Goal: Task Accomplishment & Management: Complete application form

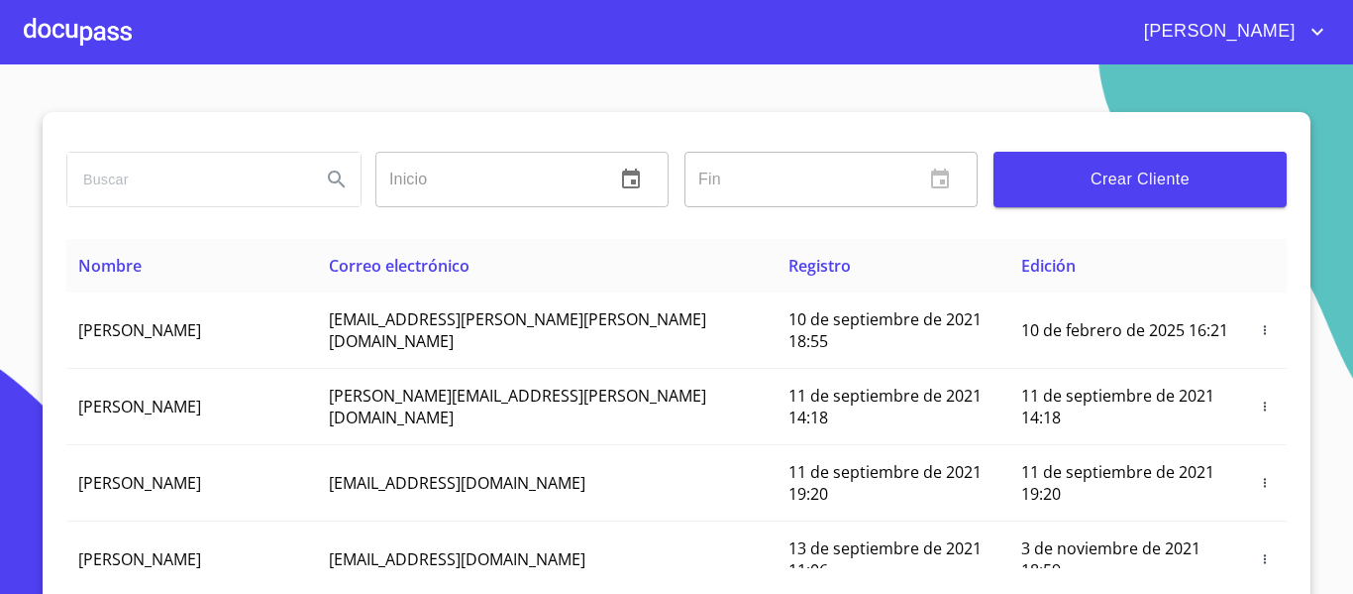
click at [81, 33] on div at bounding box center [78, 31] width 108 height 63
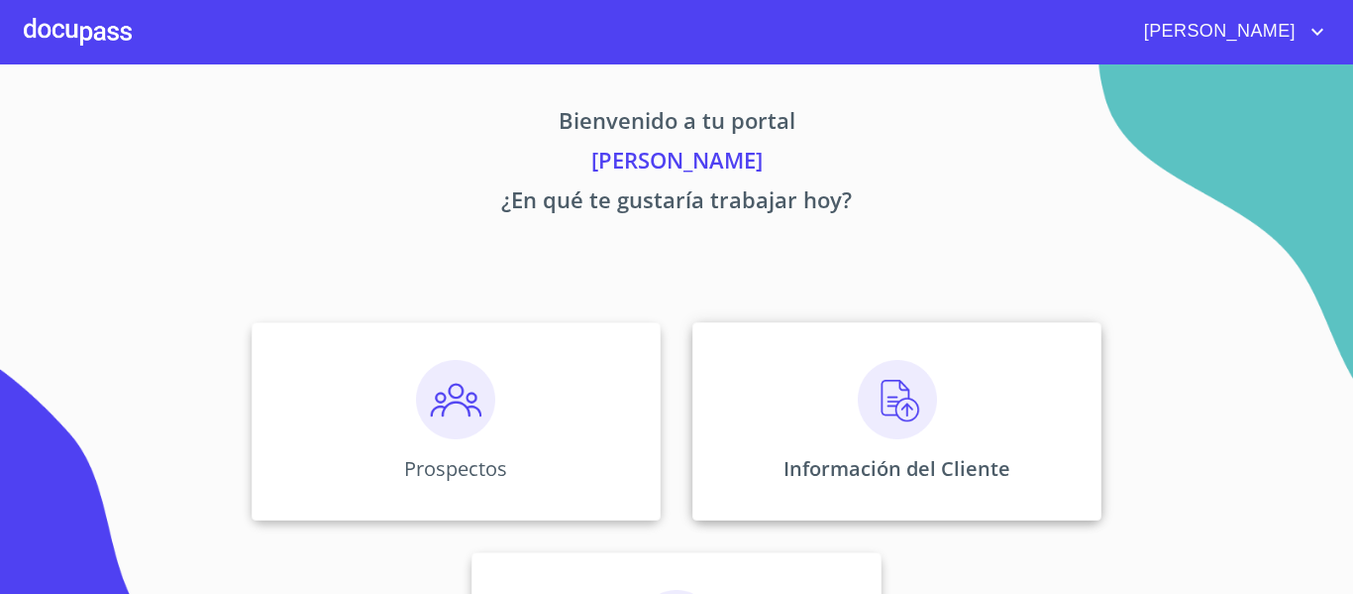
click at [793, 420] on div "Información del Cliente" at bounding box center [897, 421] width 409 height 198
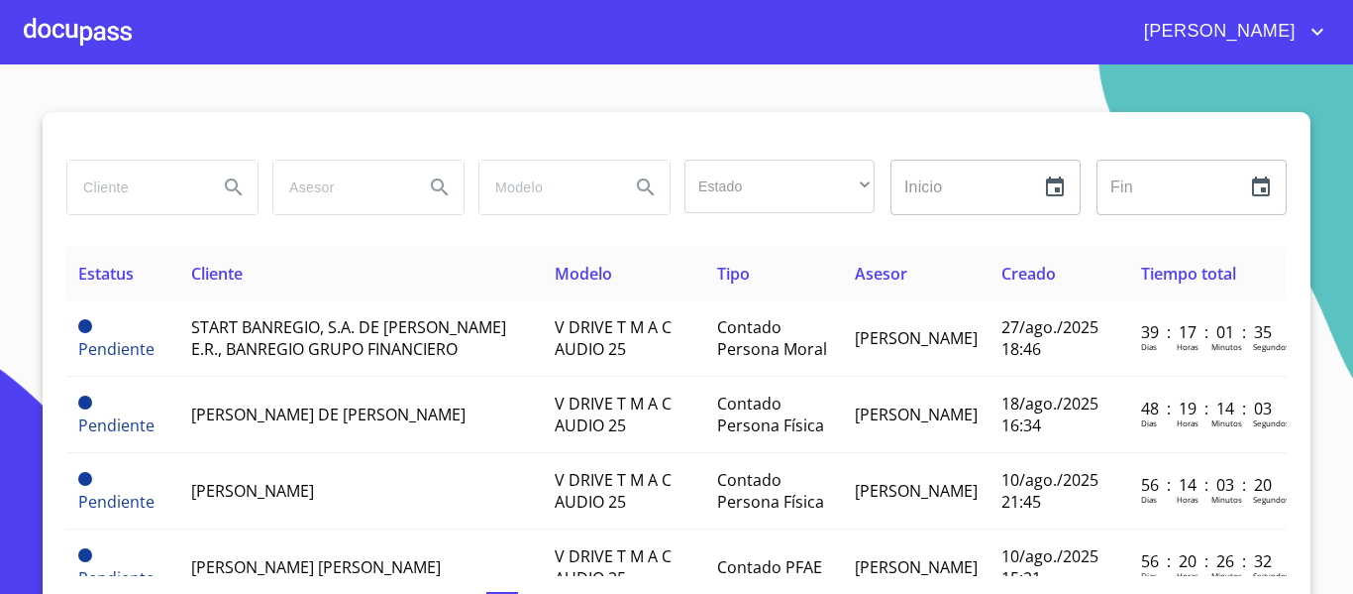
click at [137, 183] on input "search" at bounding box center [134, 188] width 135 height 54
type input "[PERSON_NAME]"
click at [222, 187] on icon "Search" at bounding box center [234, 187] width 24 height 24
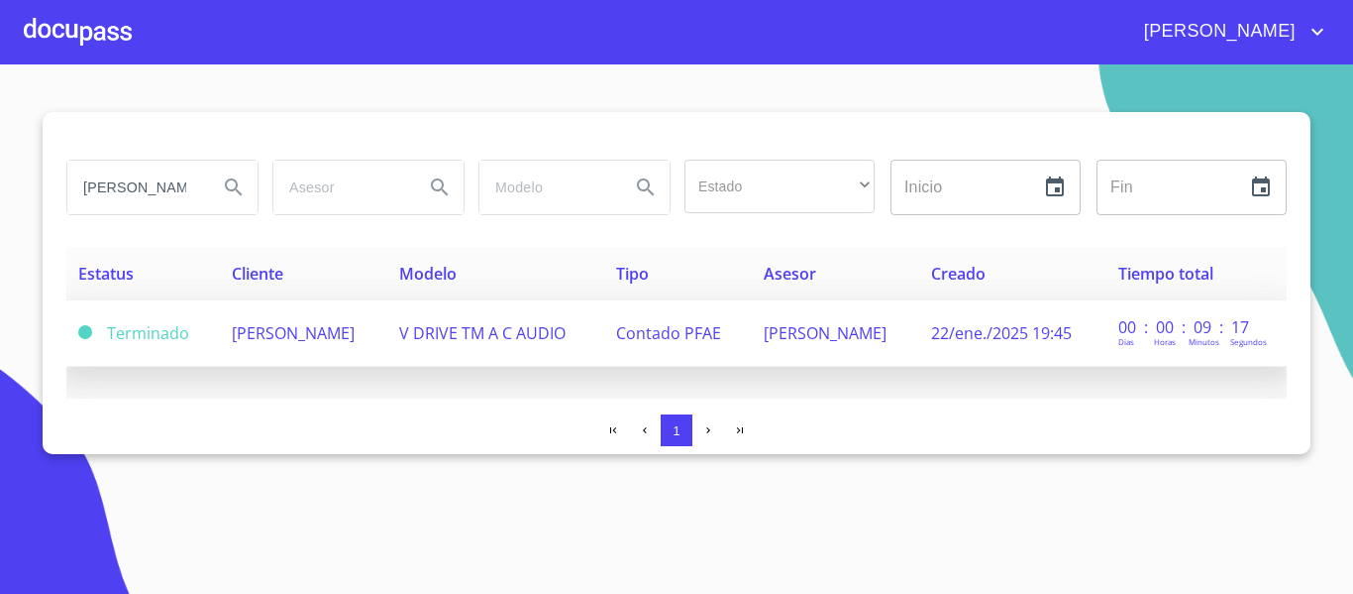
click at [352, 337] on span "[PERSON_NAME]" at bounding box center [293, 333] width 123 height 22
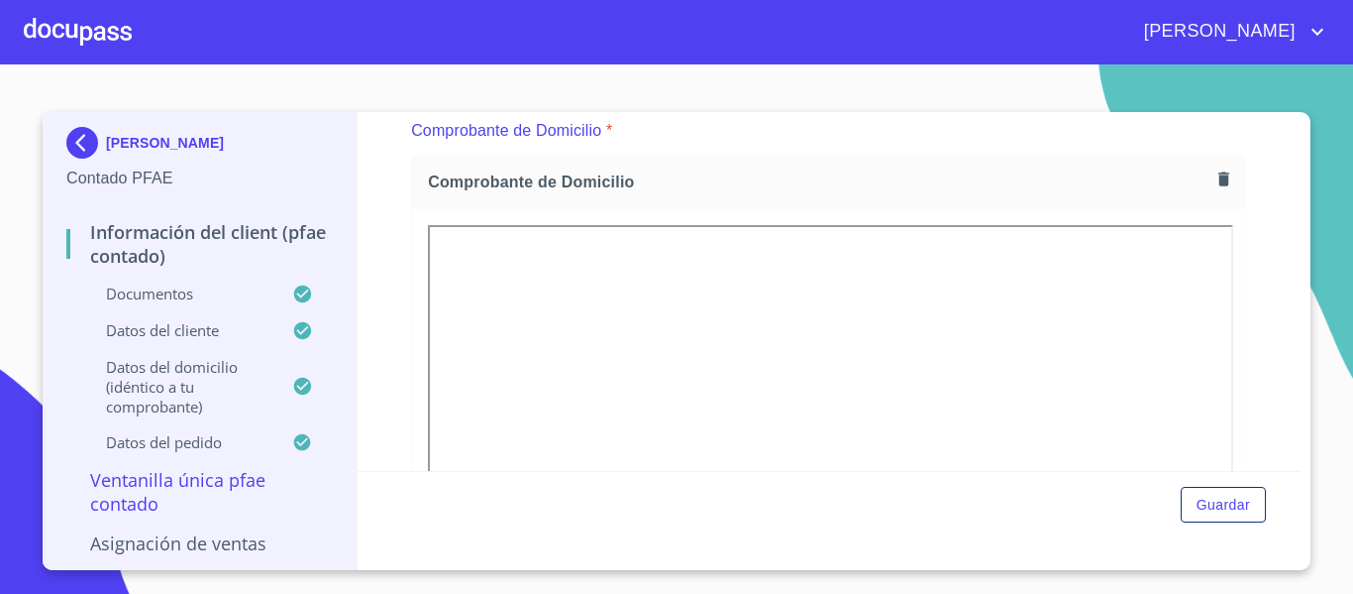
scroll to position [1070, 0]
click at [1219, 177] on icon "button" at bounding box center [1224, 180] width 11 height 14
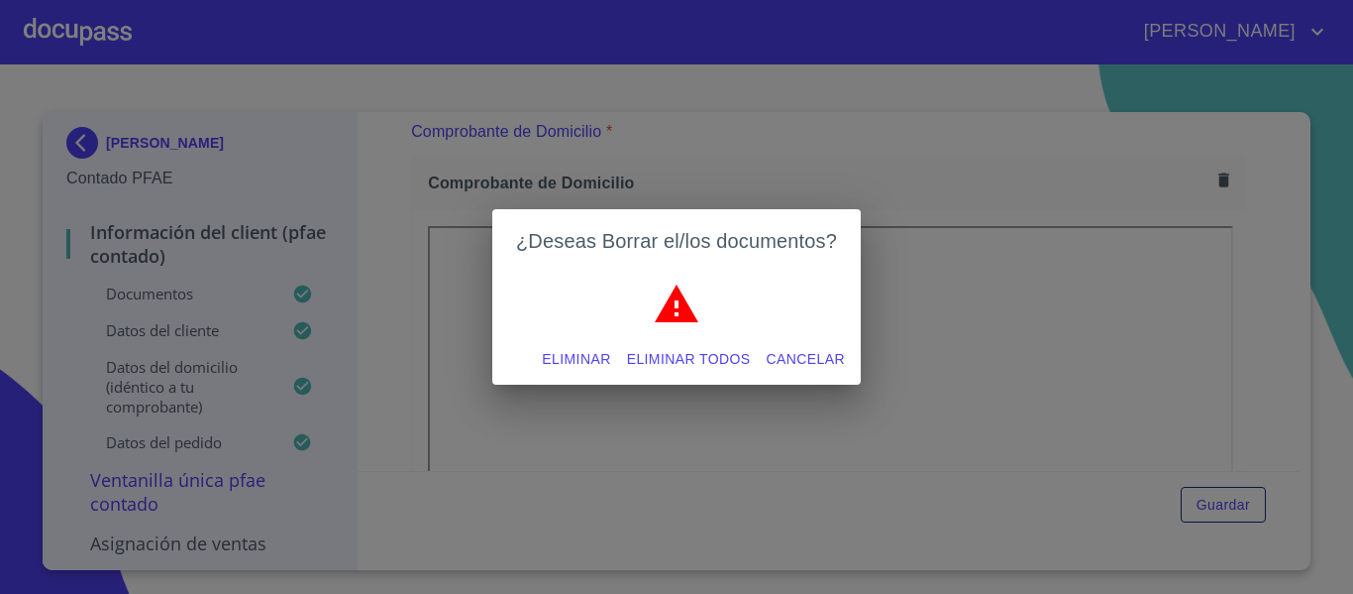
click at [546, 356] on span "Eliminar" at bounding box center [576, 359] width 68 height 25
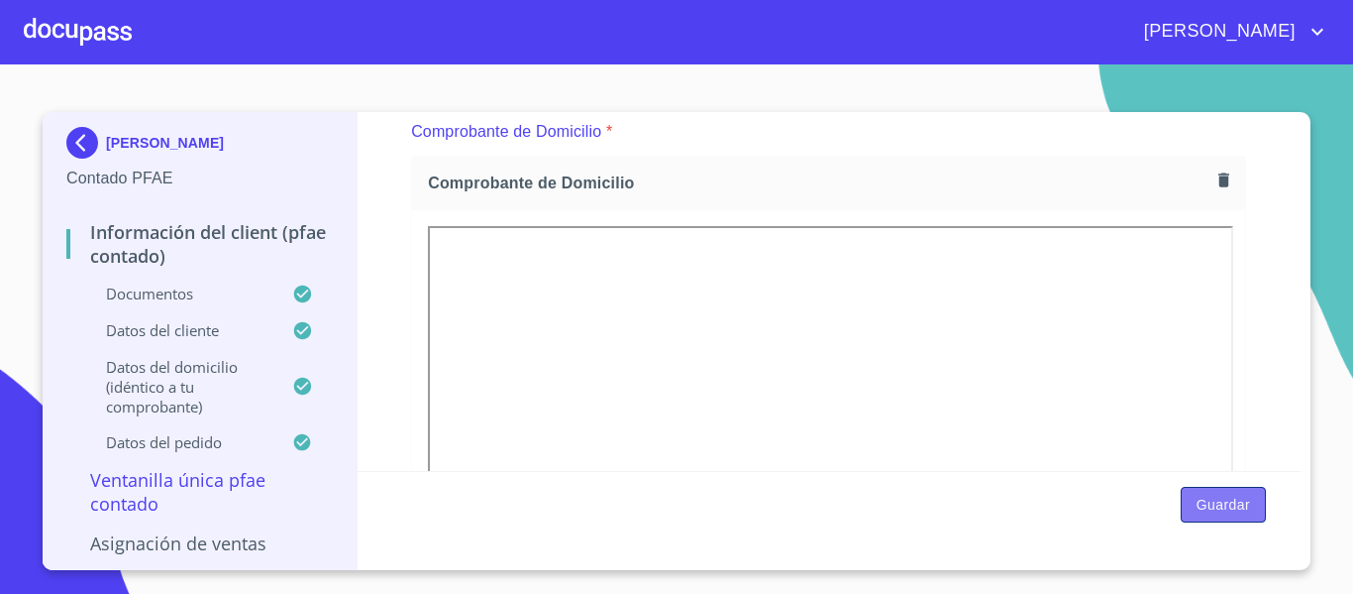
click at [1199, 516] on button "Guardar" at bounding box center [1223, 504] width 85 height 37
